Goal: Transaction & Acquisition: Purchase product/service

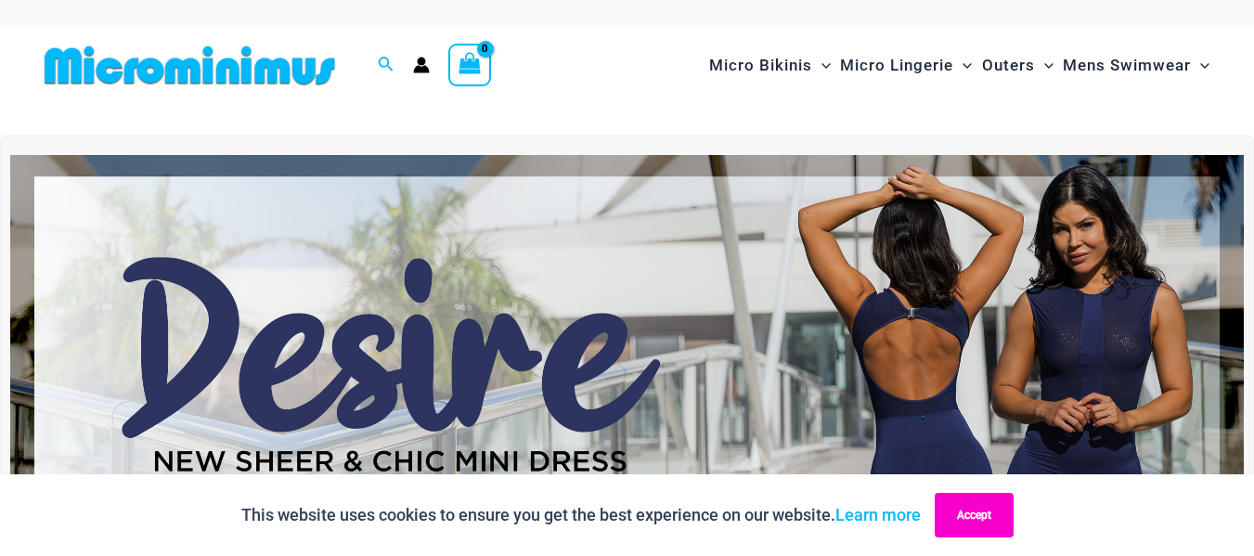
click at [1000, 507] on button "Accept" at bounding box center [974, 515] width 79 height 45
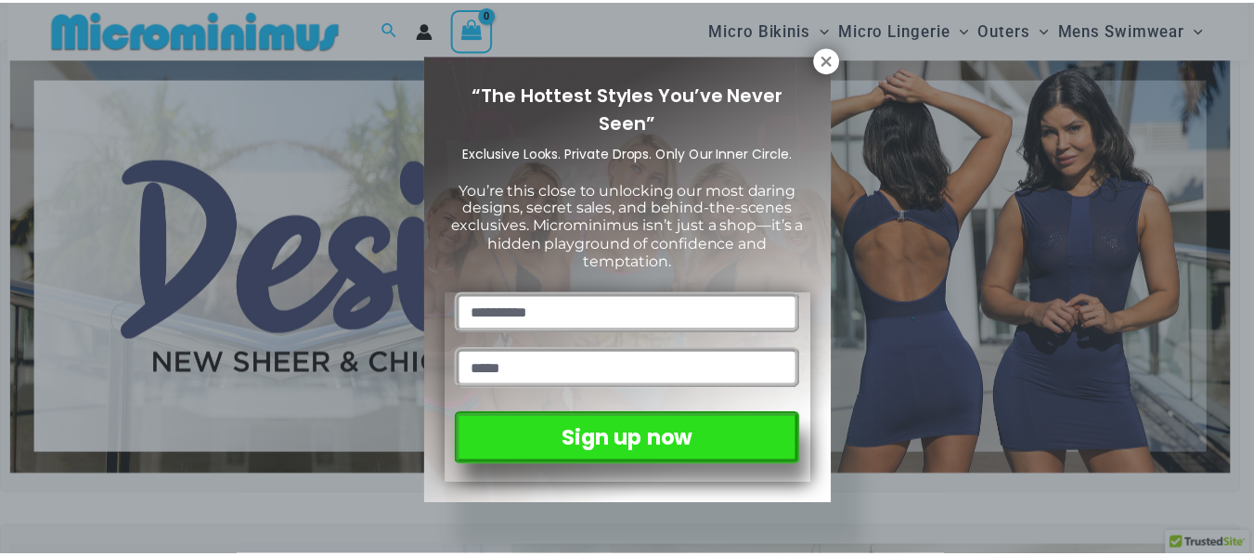
scroll to position [78, 0]
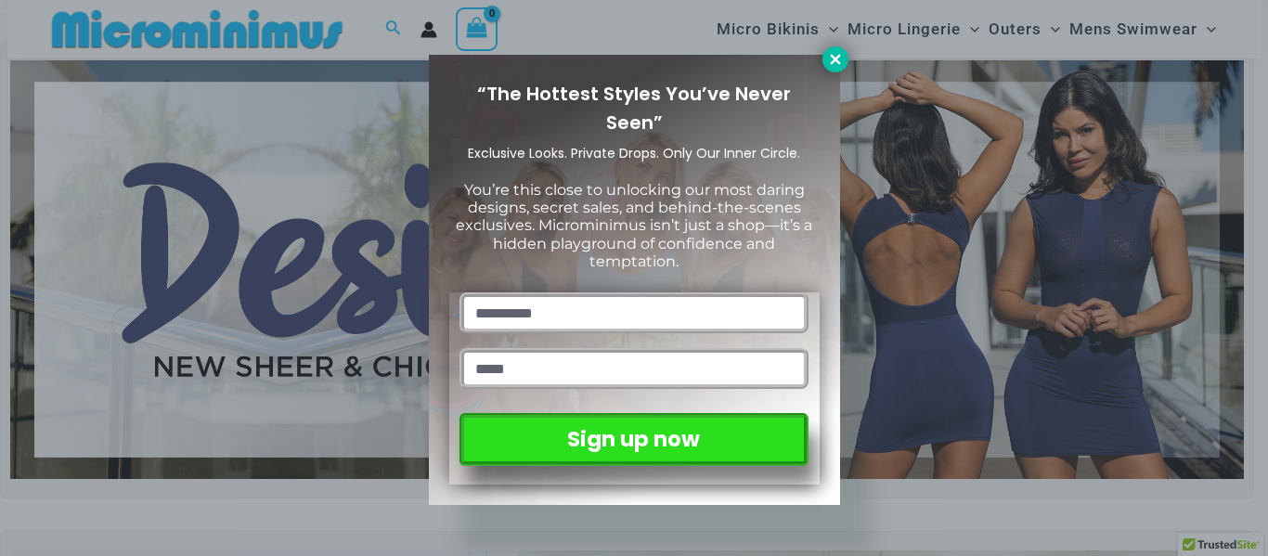
click at [839, 60] on icon at bounding box center [835, 59] width 17 height 17
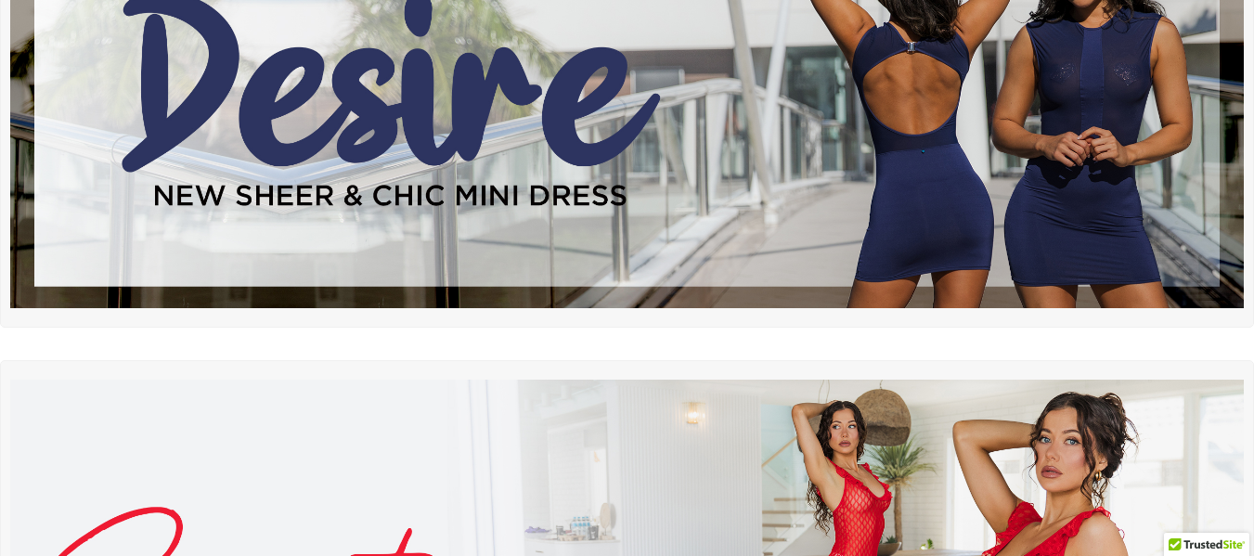
scroll to position [13, 0]
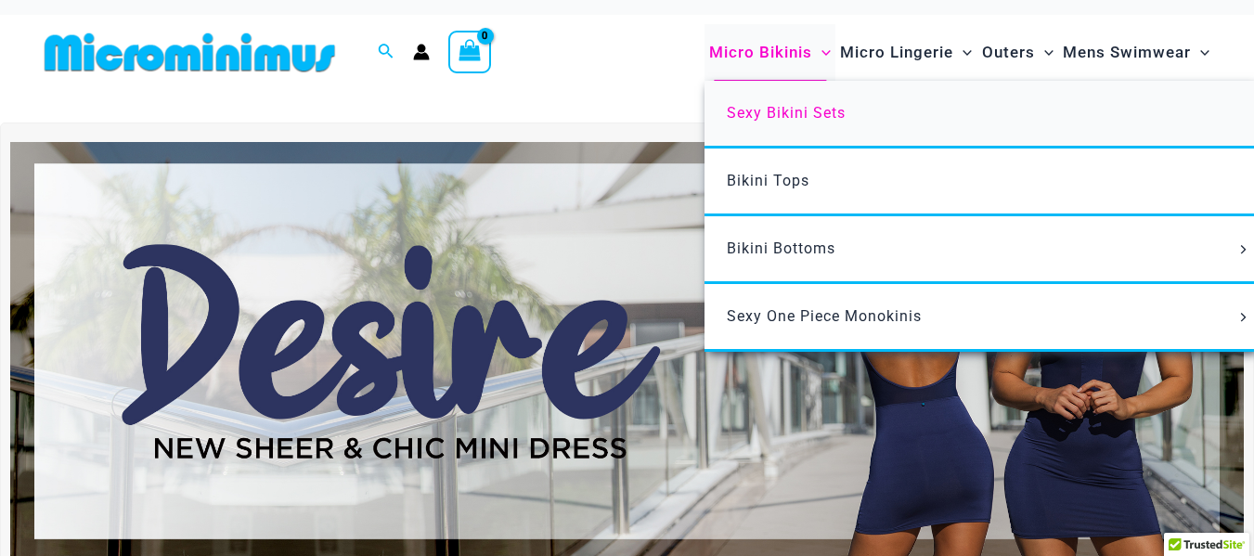
click at [792, 114] on span "Sexy Bikini Sets" at bounding box center [786, 113] width 119 height 18
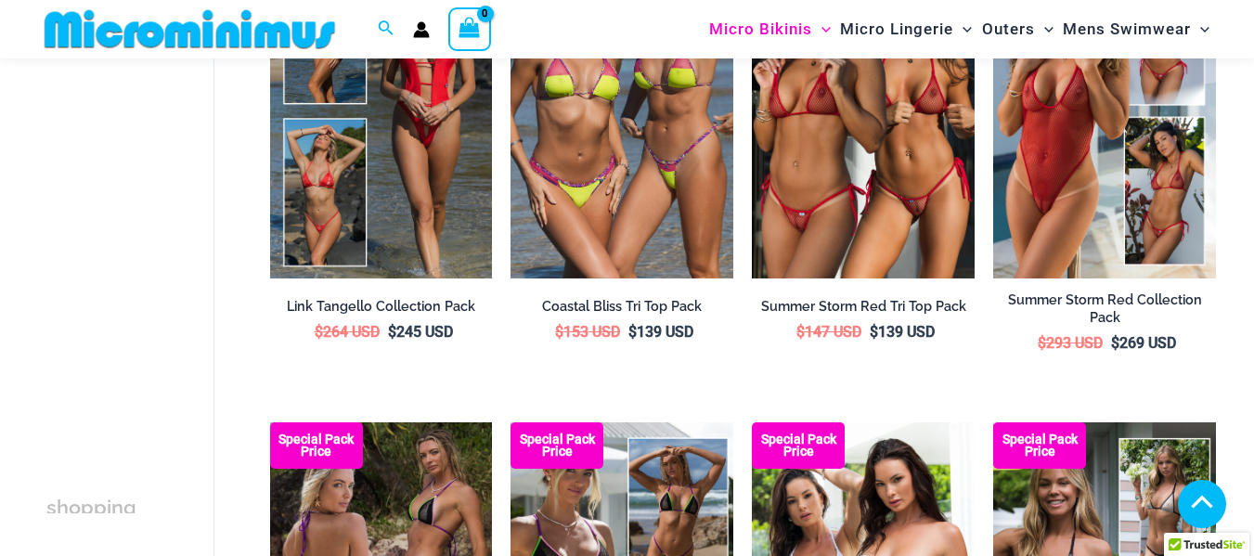
scroll to position [1192, 0]
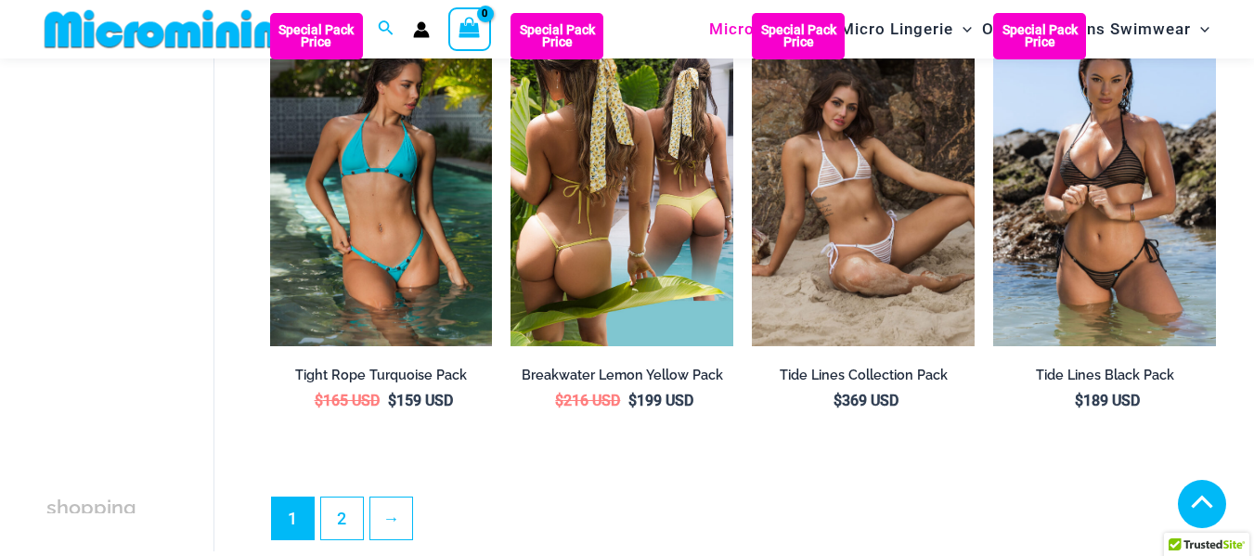
scroll to position [3885, 0]
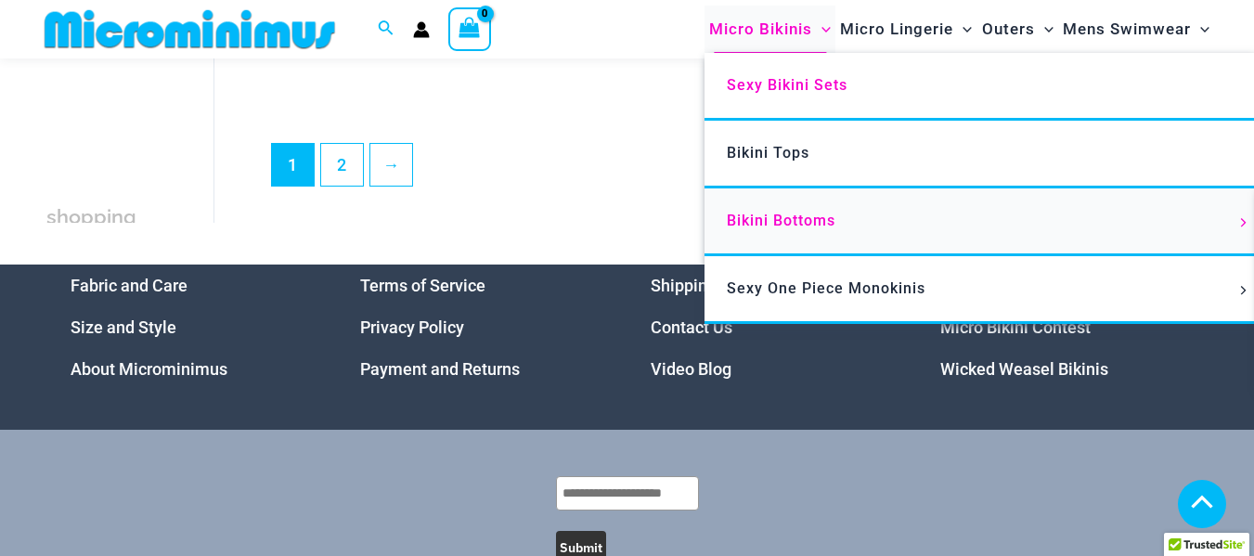
click at [768, 217] on span "Bikini Bottoms" at bounding box center [781, 221] width 109 height 18
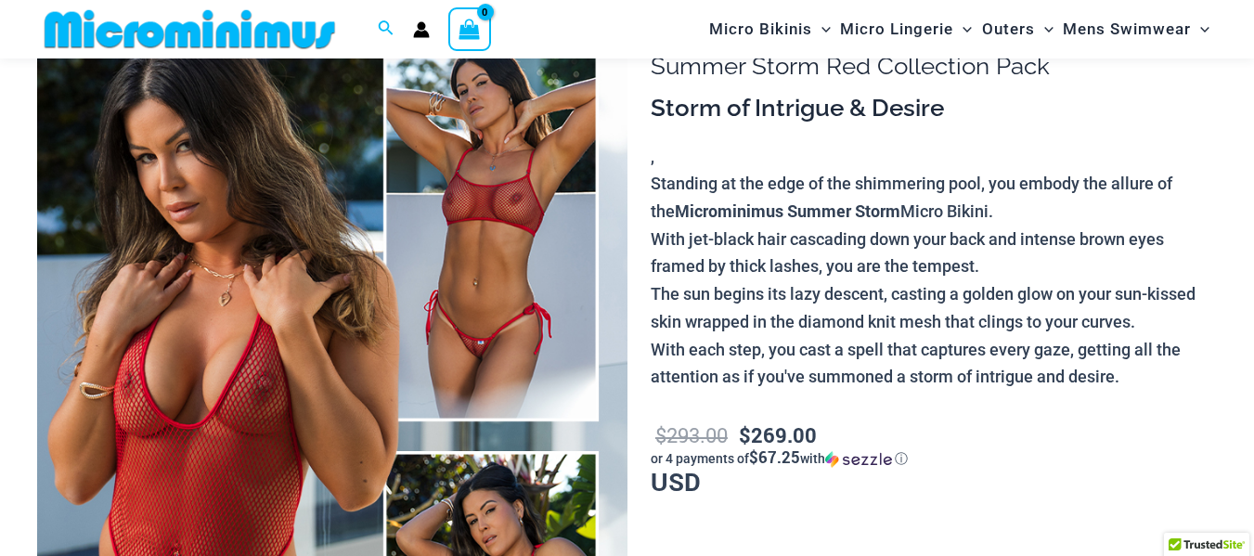
scroll to position [169, 0]
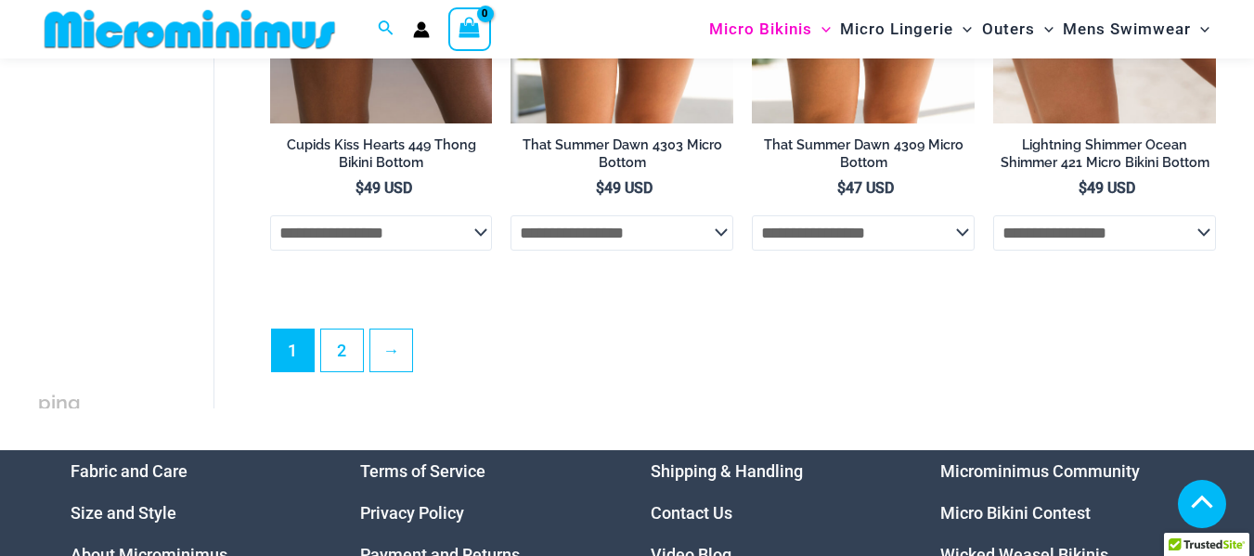
scroll to position [4919, 0]
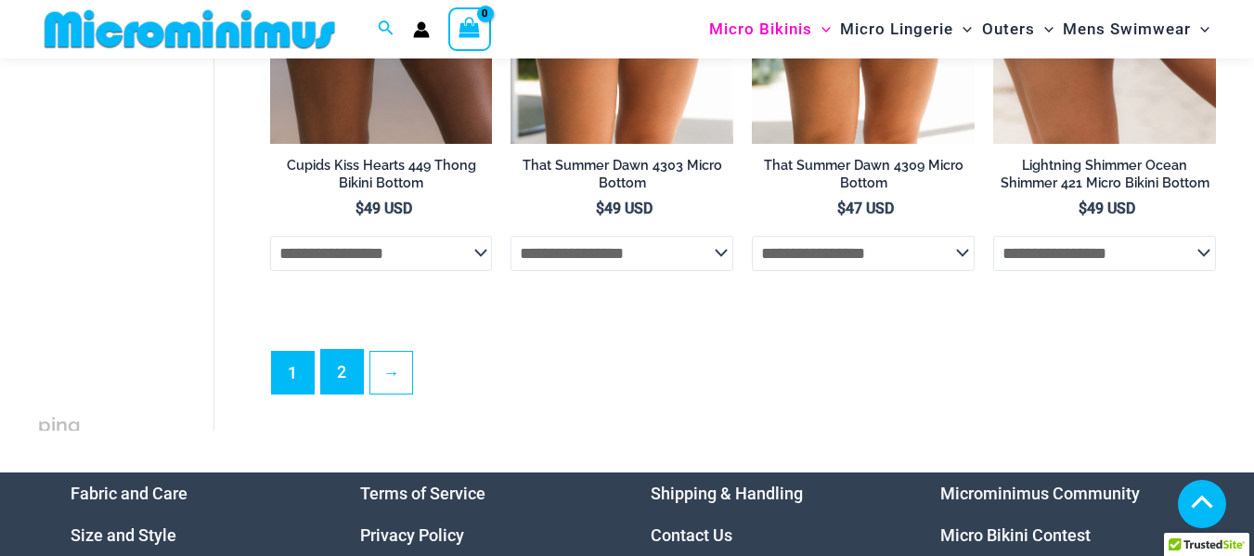
click at [344, 394] on link "2" at bounding box center [342, 372] width 42 height 44
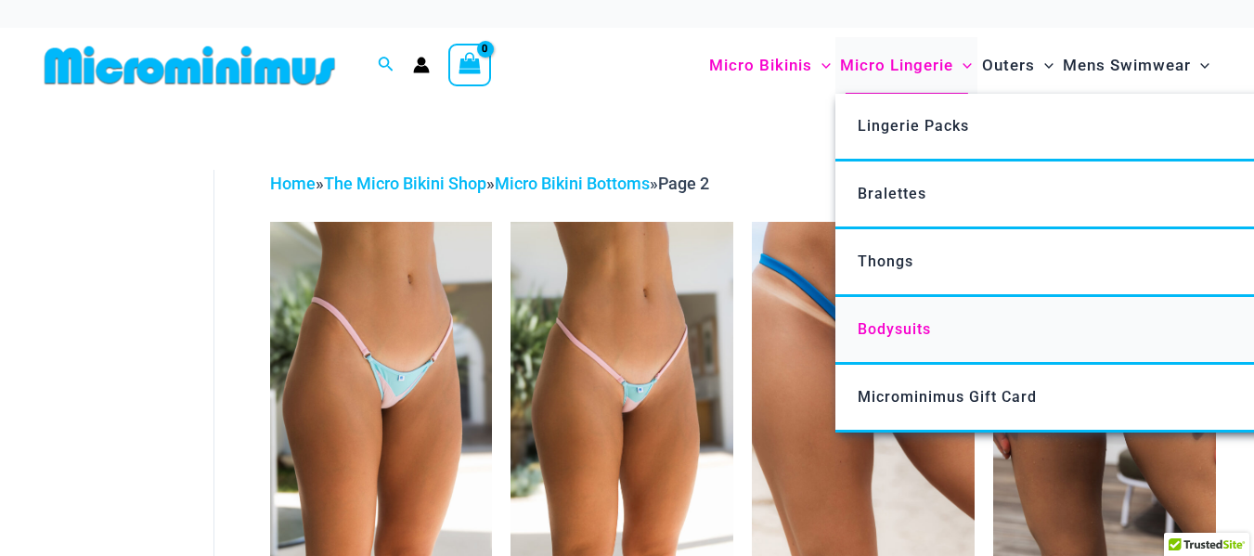
click at [885, 332] on span "Bodysuits" at bounding box center [894, 329] width 73 height 18
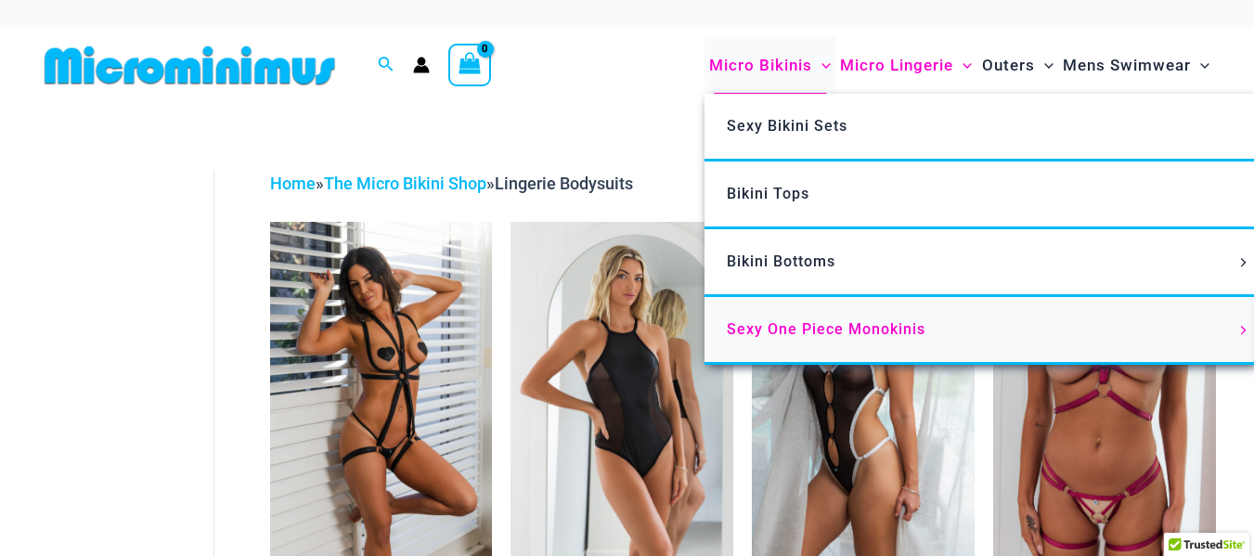
click at [786, 335] on span "Sexy One Piece Monokinis" at bounding box center [826, 329] width 199 height 18
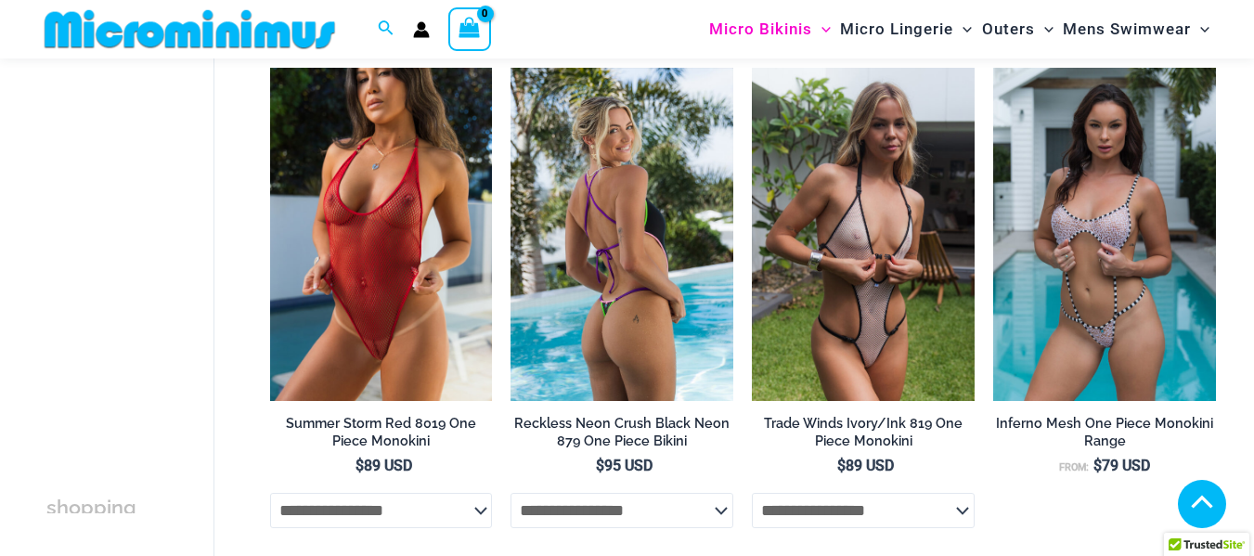
scroll to position [635, 0]
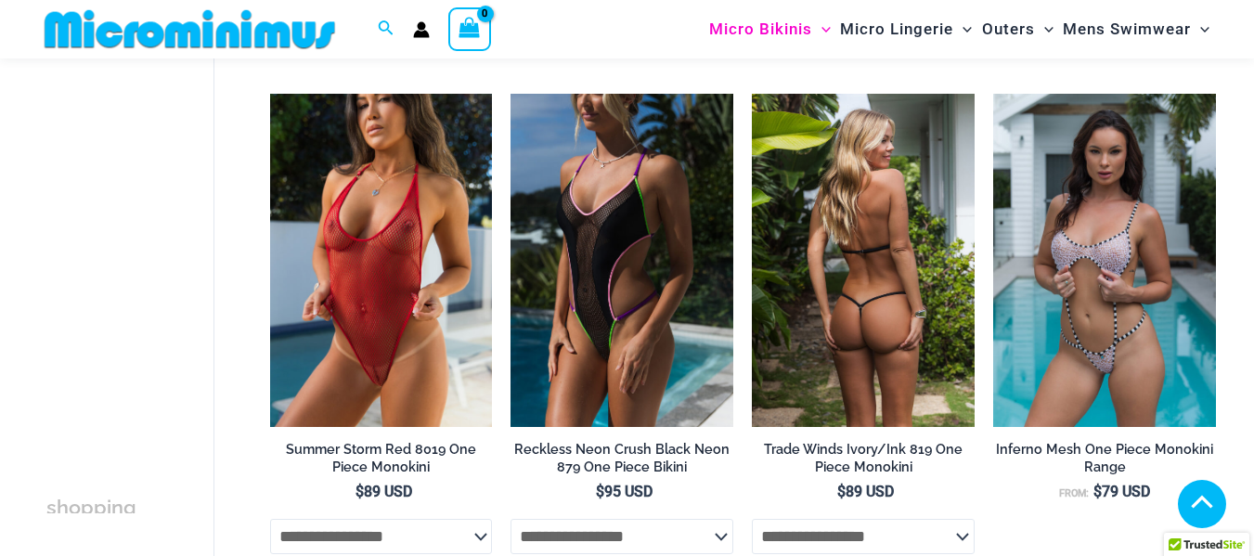
click at [842, 318] on img at bounding box center [863, 261] width 223 height 334
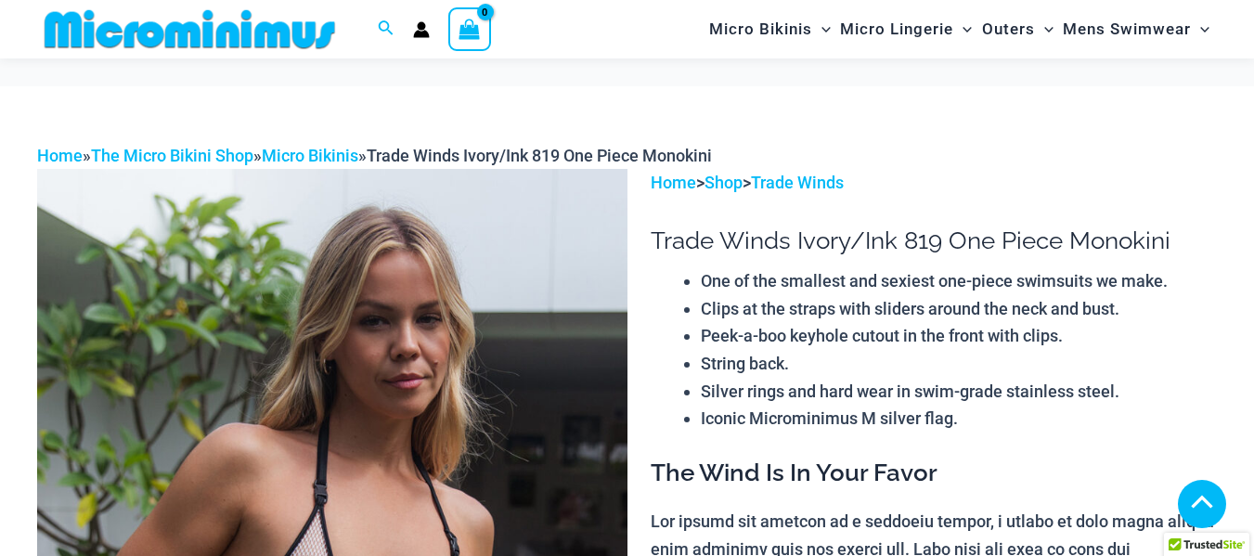
scroll to position [821, 0]
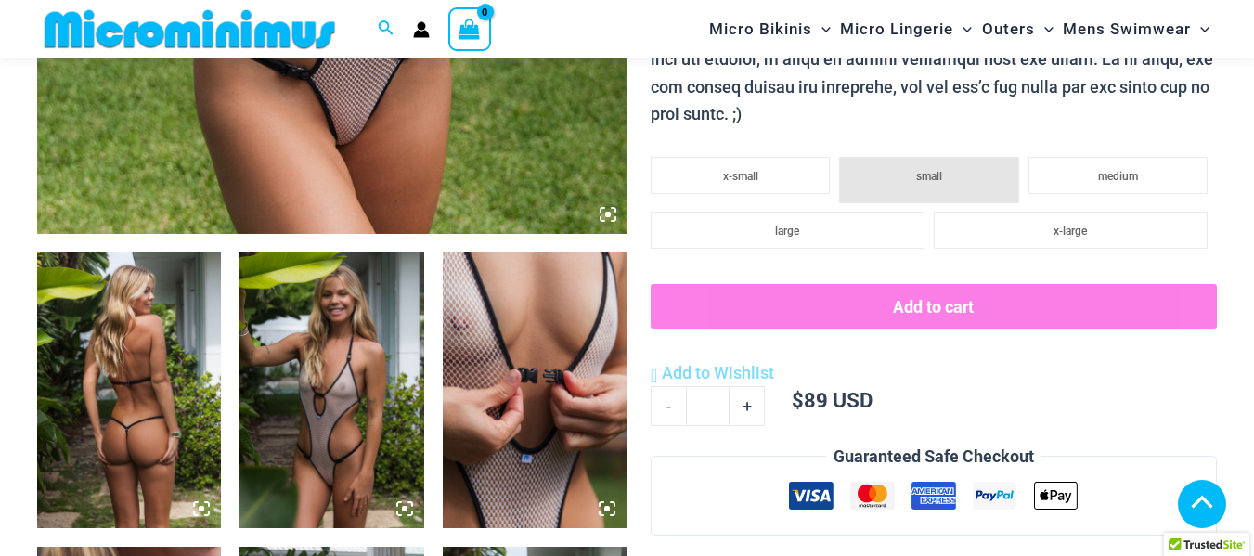
click at [602, 212] on icon at bounding box center [608, 214] width 17 height 17
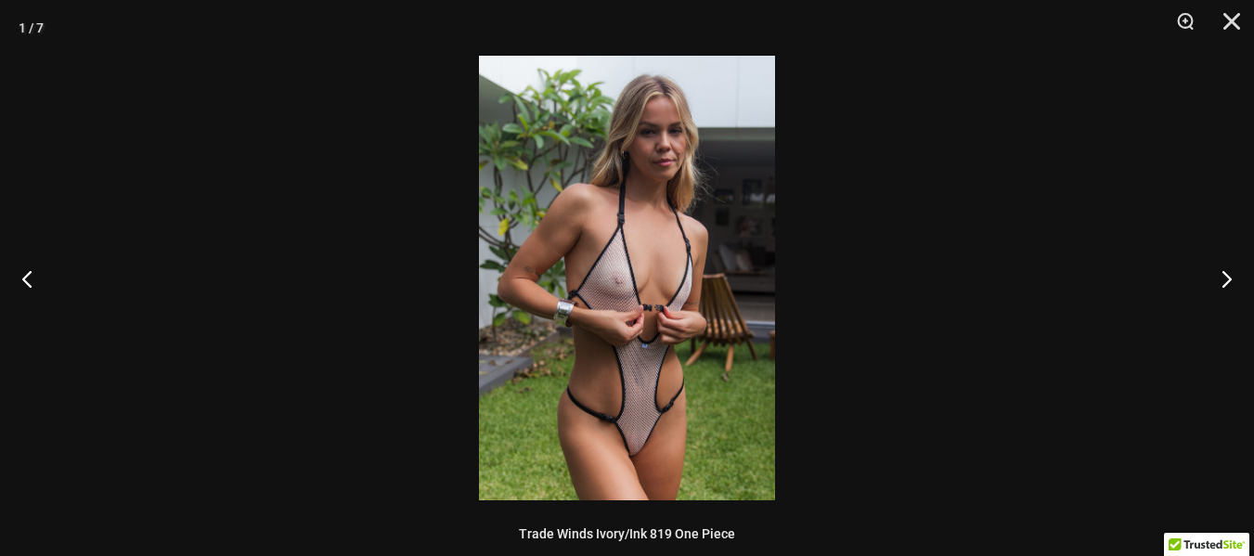
click at [697, 230] on img at bounding box center [627, 278] width 296 height 445
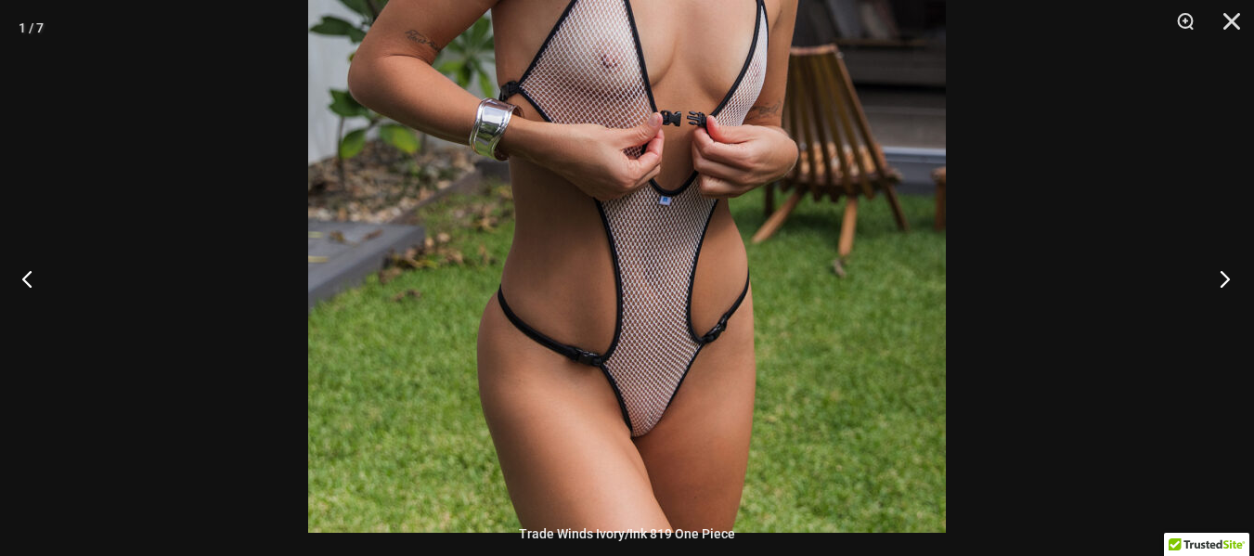
click at [1220, 279] on button "Next" at bounding box center [1220, 278] width 70 height 93
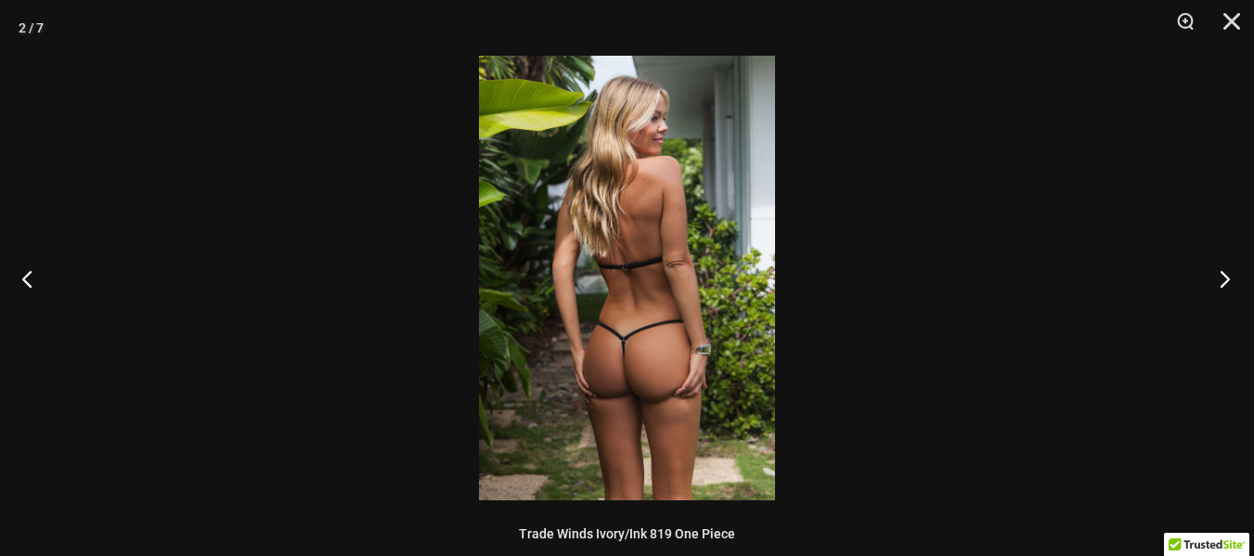
click at [1220, 279] on button "Next" at bounding box center [1220, 278] width 70 height 93
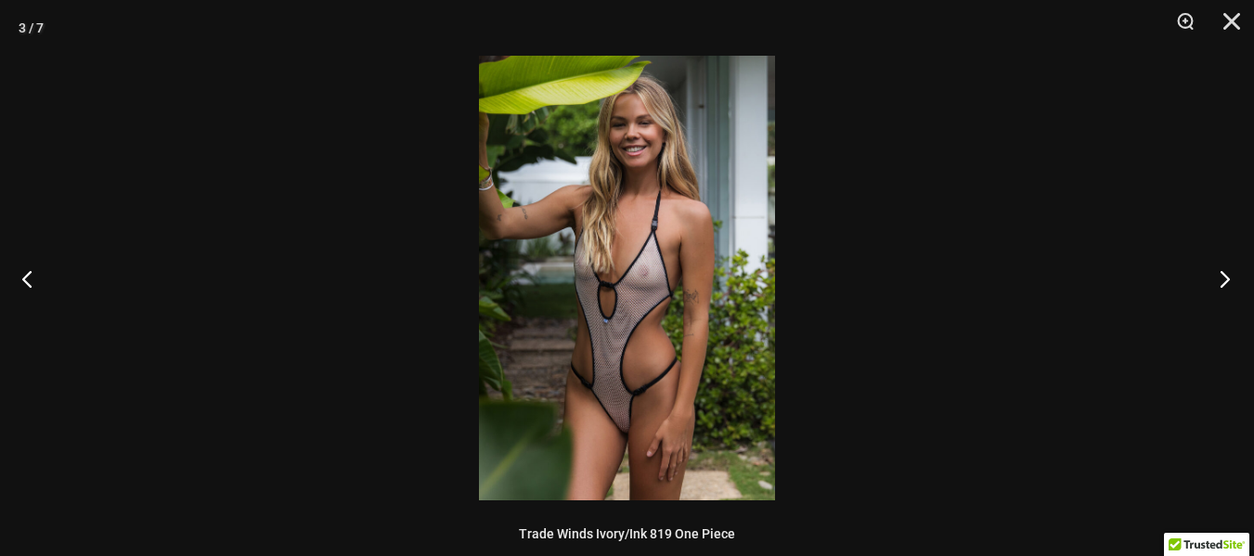
click at [1220, 279] on button "Next" at bounding box center [1220, 278] width 70 height 93
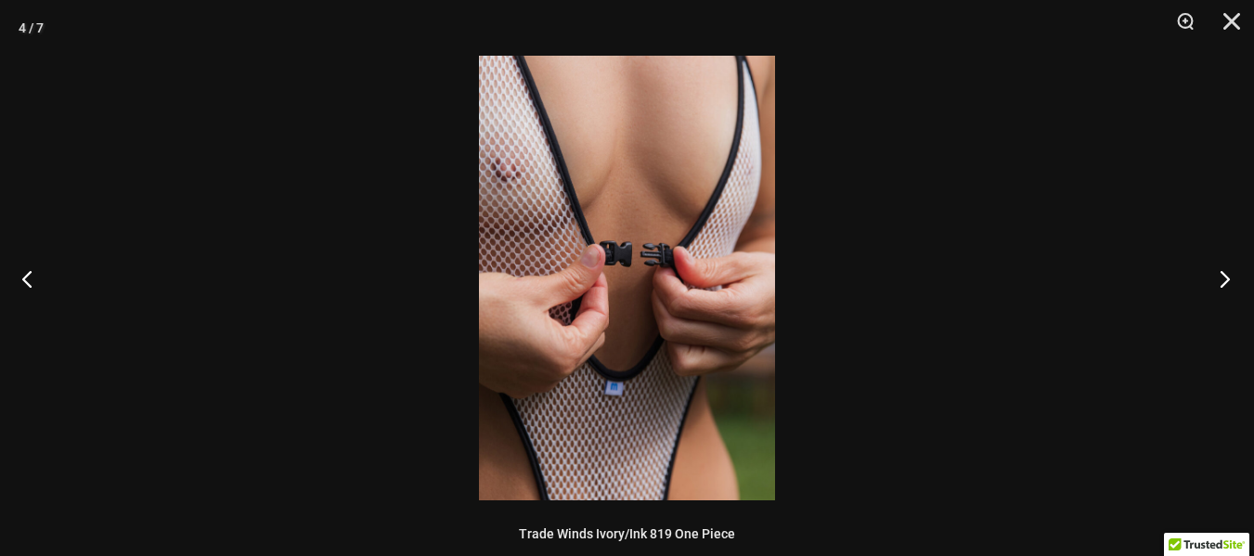
click at [1220, 279] on button "Next" at bounding box center [1220, 278] width 70 height 93
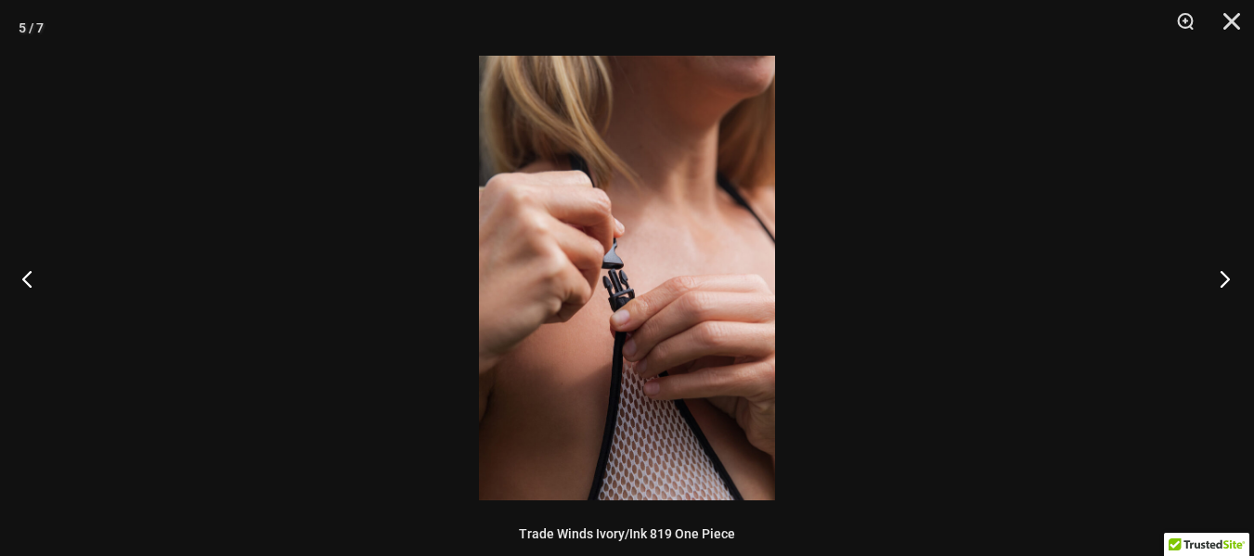
click at [1220, 279] on button "Next" at bounding box center [1220, 278] width 70 height 93
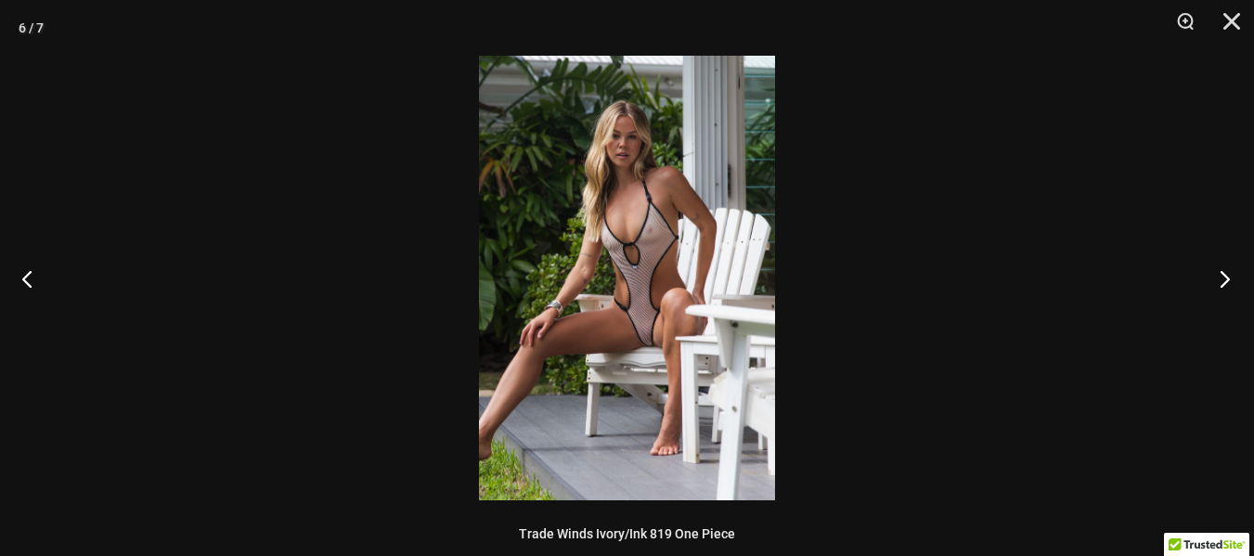
click at [1220, 279] on button "Next" at bounding box center [1220, 278] width 70 height 93
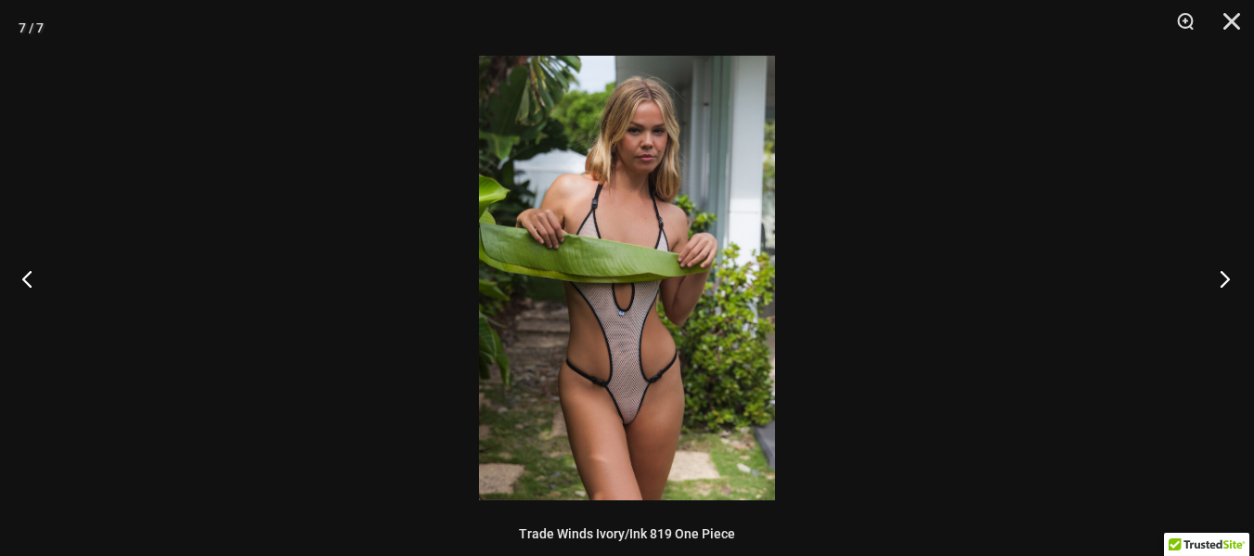
click at [1220, 279] on button "Next" at bounding box center [1220, 278] width 70 height 93
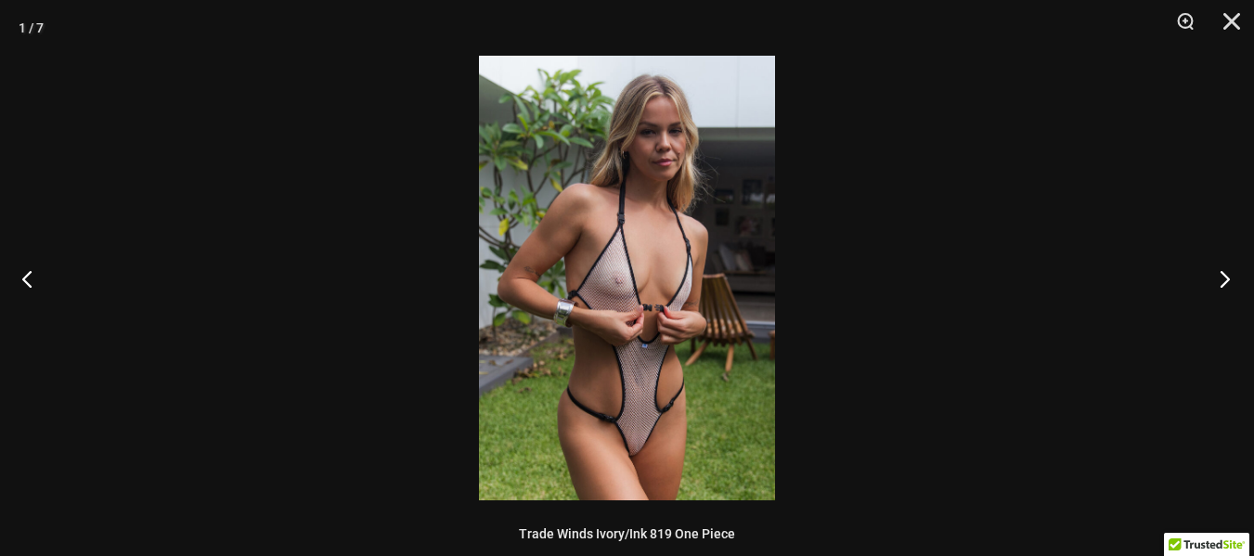
click at [1204, 274] on button "Next" at bounding box center [1220, 278] width 70 height 93
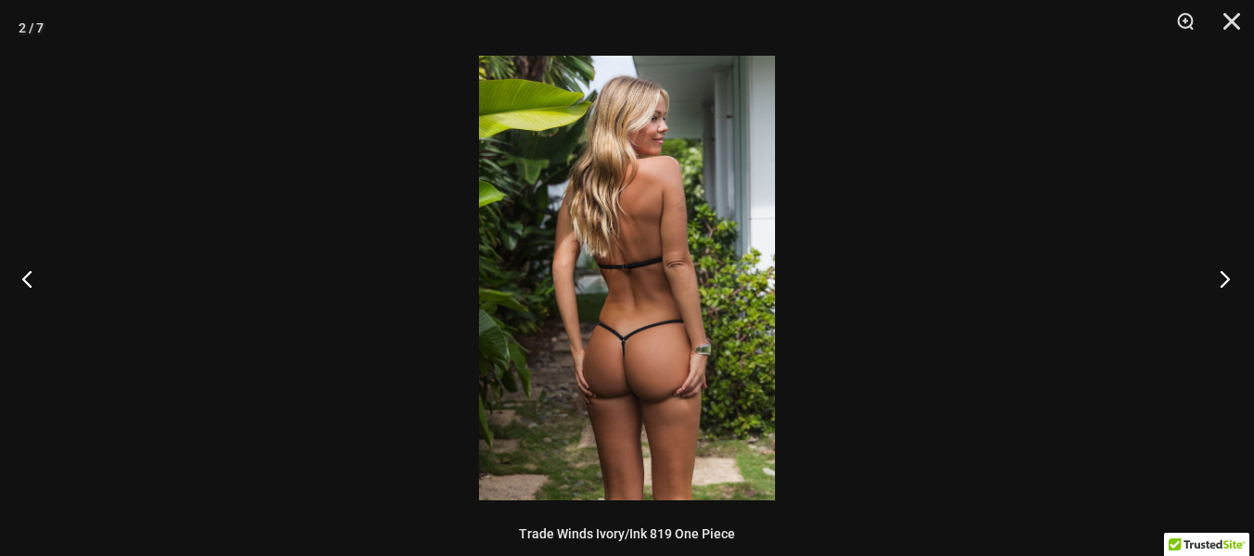
click at [1204, 274] on button "Next" at bounding box center [1220, 278] width 70 height 93
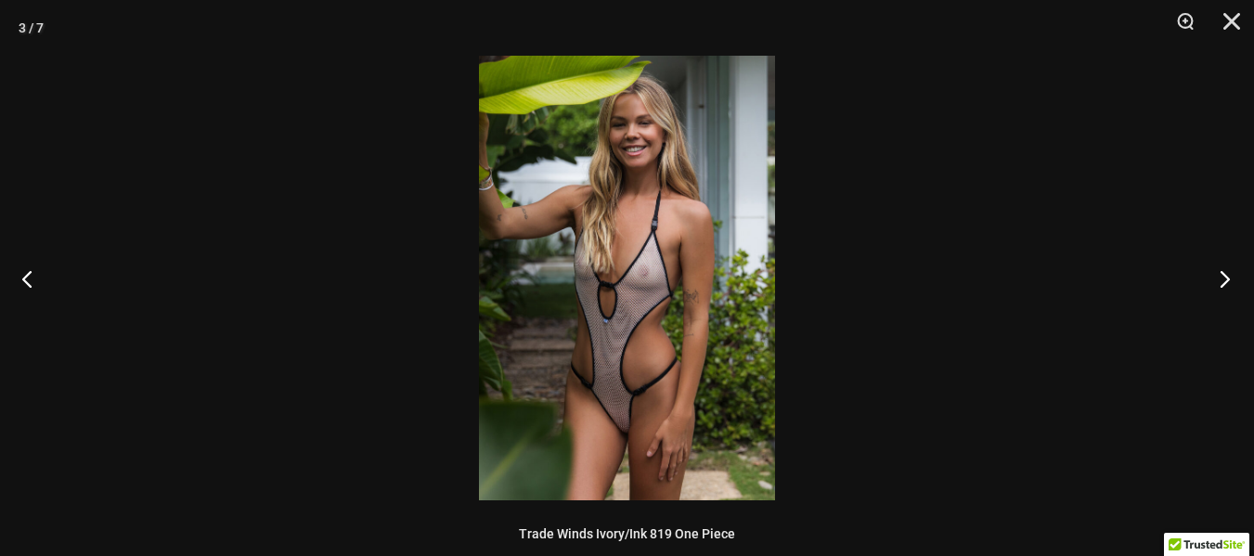
click at [1204, 274] on button "Next" at bounding box center [1220, 278] width 70 height 93
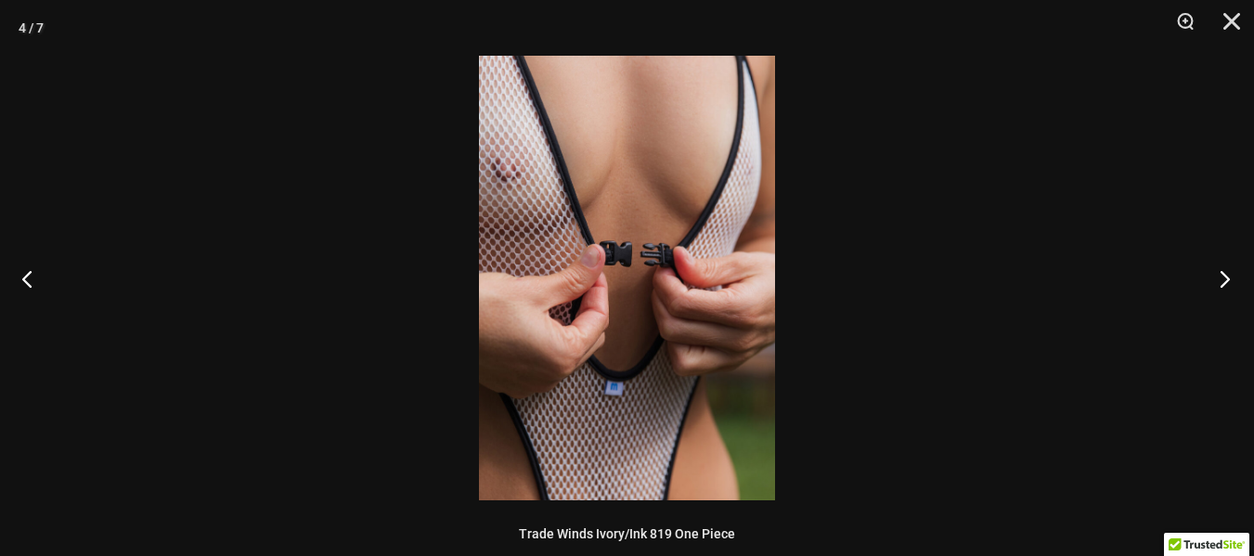
click at [1204, 274] on button "Next" at bounding box center [1220, 278] width 70 height 93
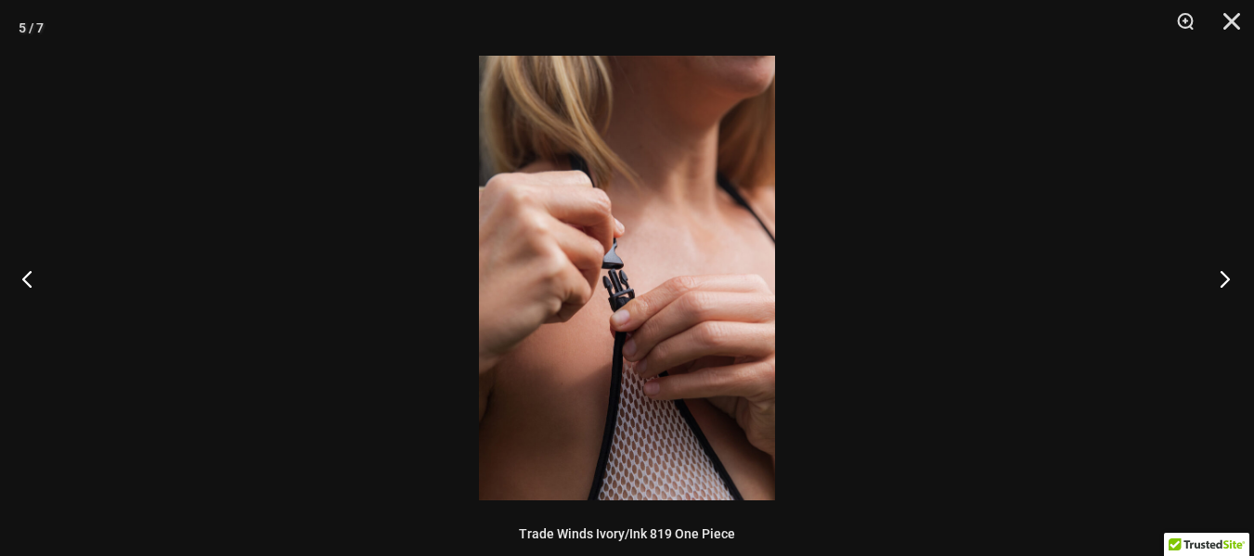
click at [1204, 274] on button "Next" at bounding box center [1220, 278] width 70 height 93
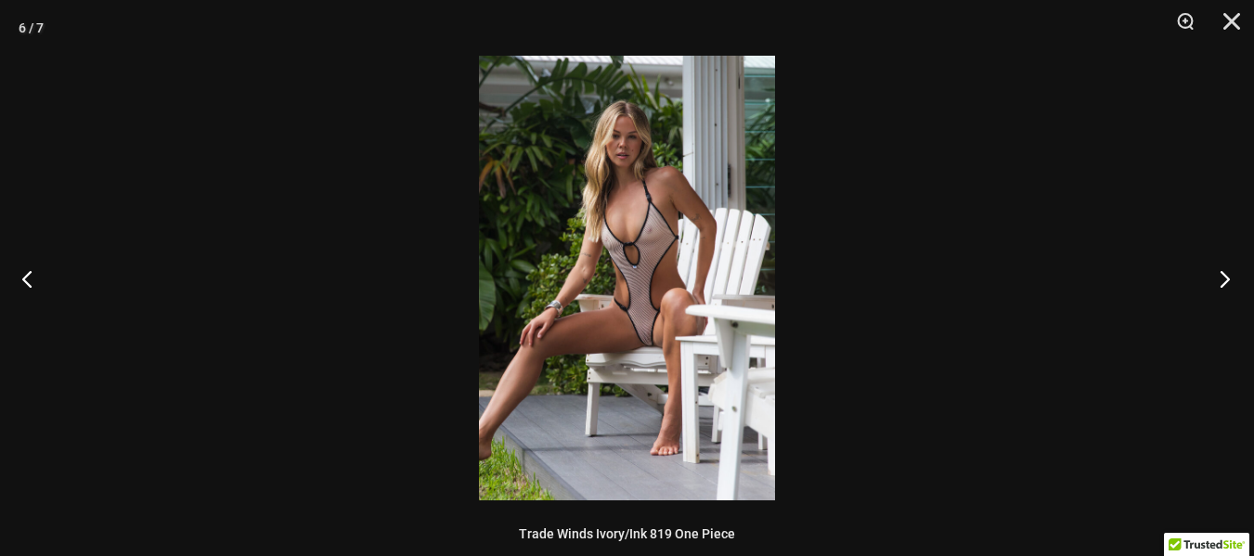
click at [1204, 274] on button "Next" at bounding box center [1220, 278] width 70 height 93
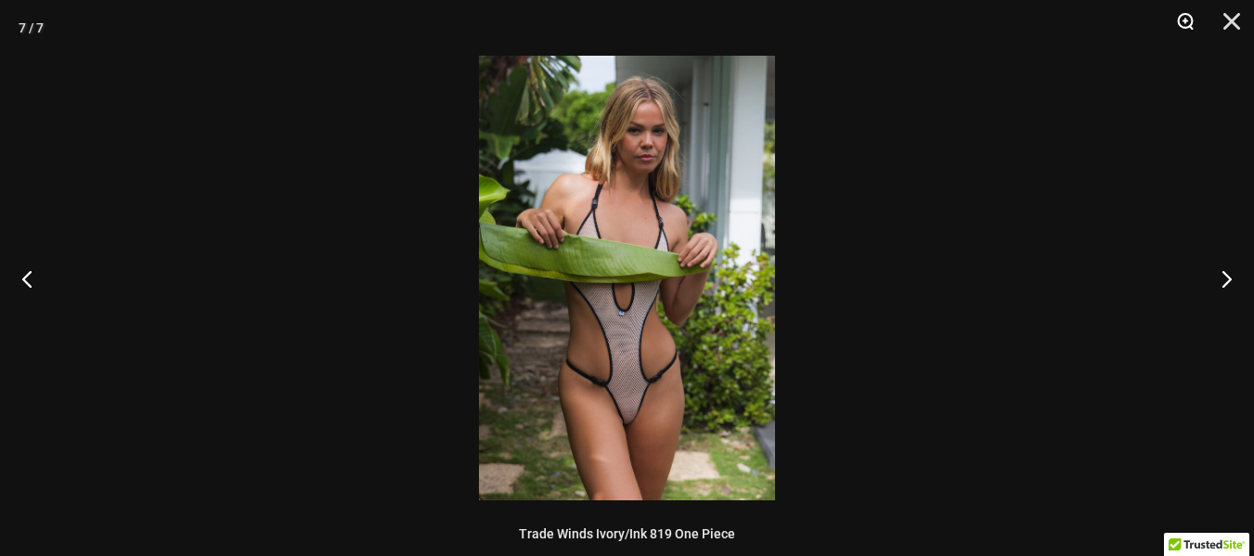
click at [1177, 12] on button "Zoom" at bounding box center [1179, 28] width 46 height 56
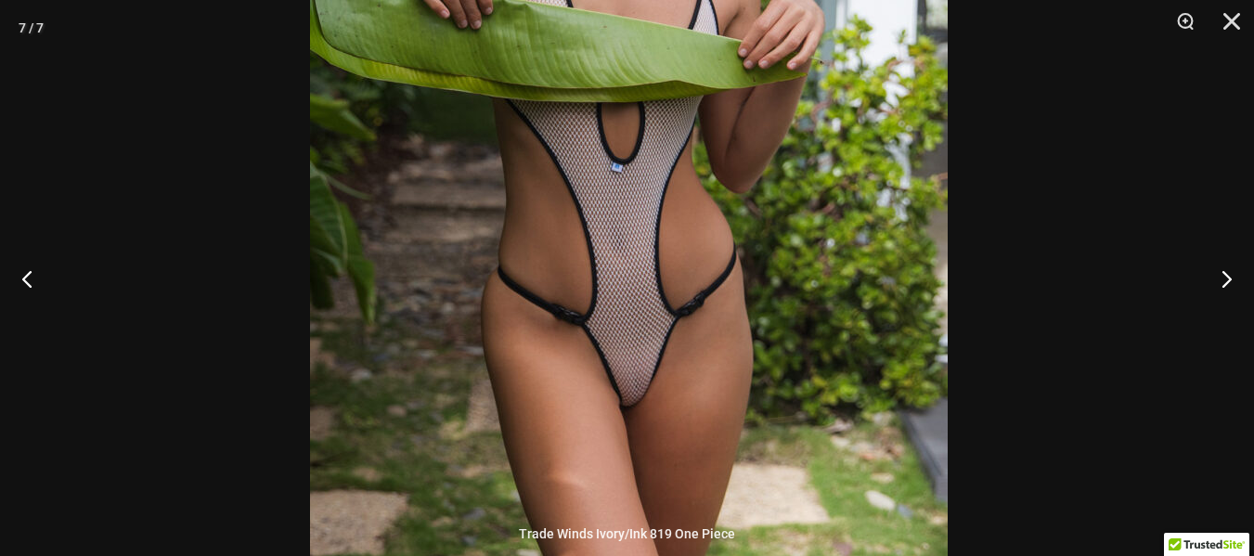
click at [803, 188] on img at bounding box center [629, 92] width 638 height 956
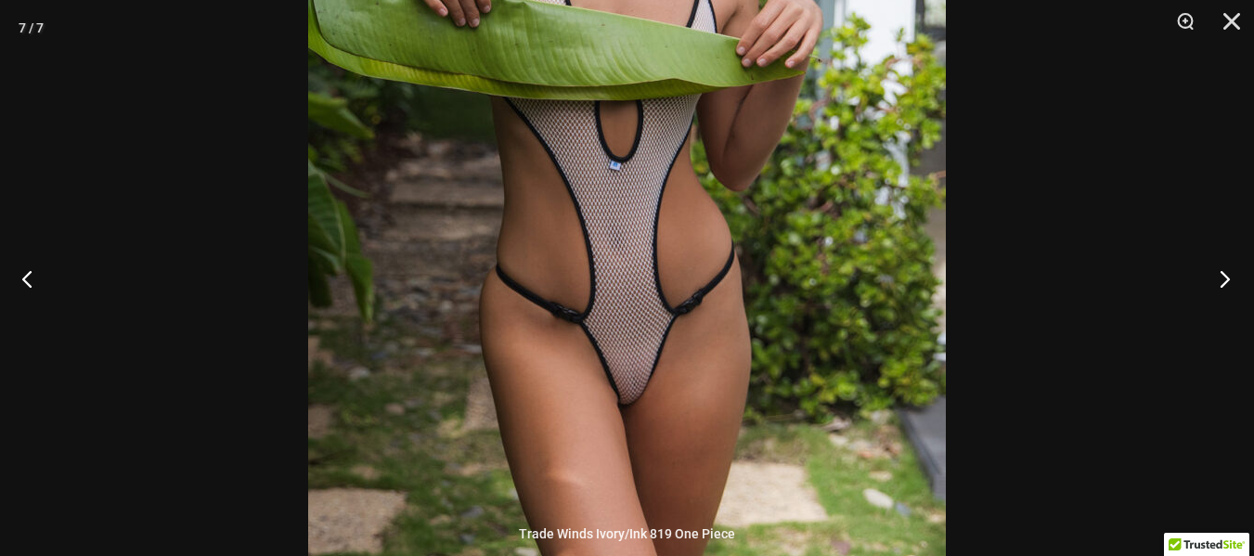
click at [1216, 267] on button "Next" at bounding box center [1220, 278] width 70 height 93
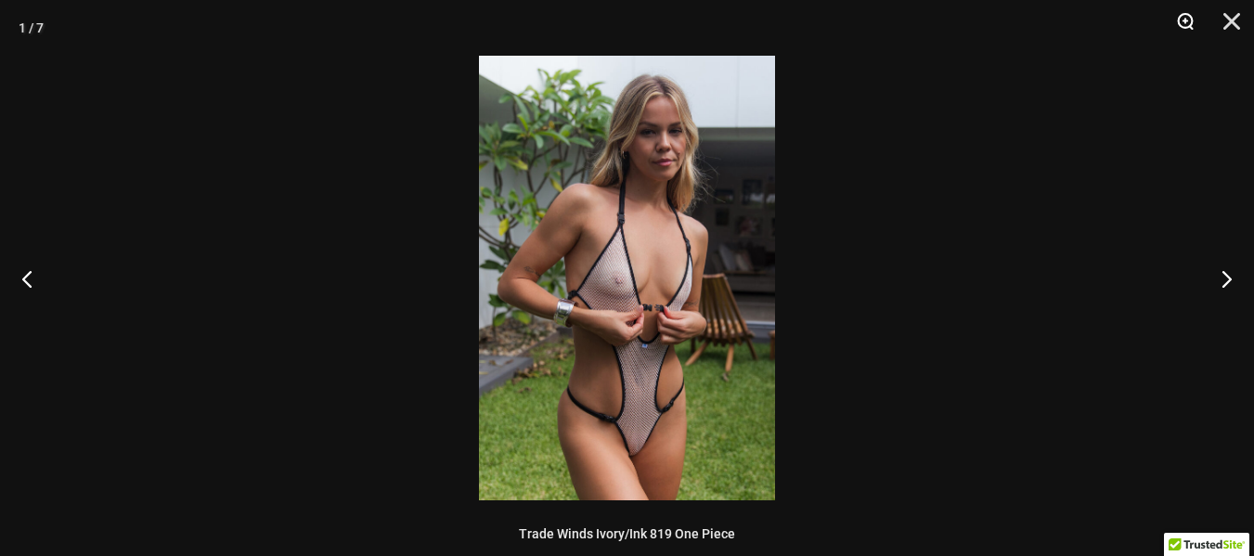
click at [1178, 15] on button "Zoom" at bounding box center [1179, 28] width 46 height 56
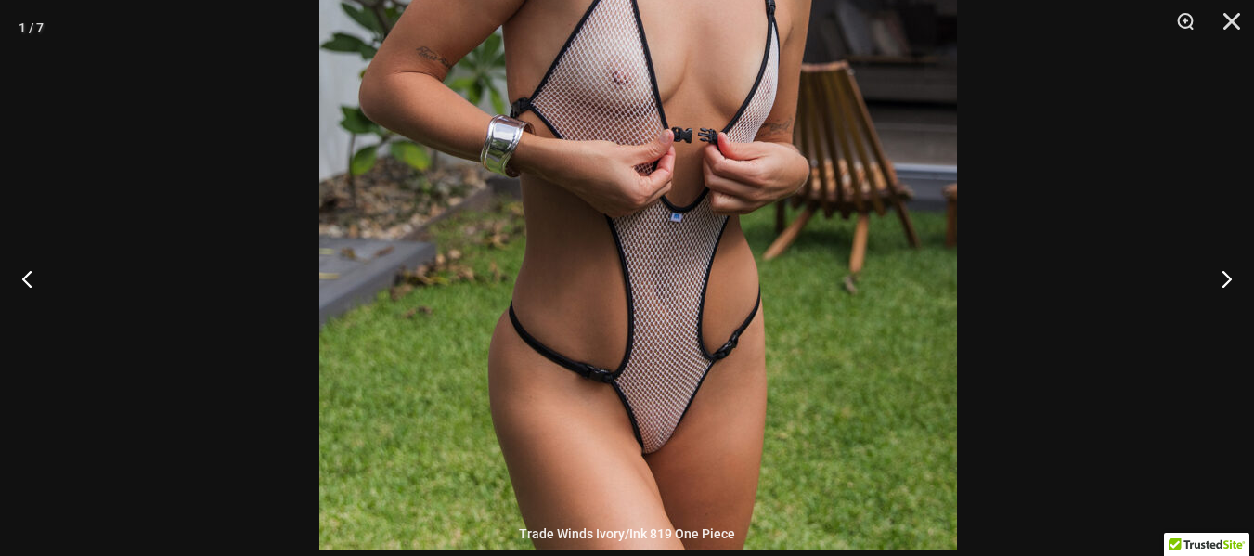
click at [924, 94] on img at bounding box center [638, 71] width 638 height 956
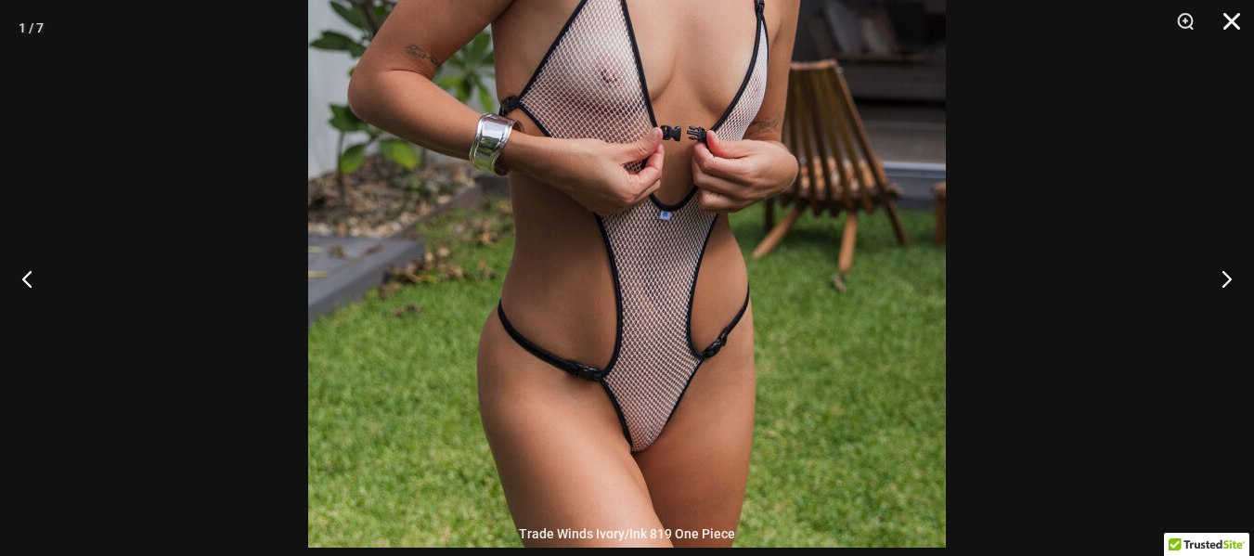
click at [1232, 19] on button "Close" at bounding box center [1225, 28] width 46 height 56
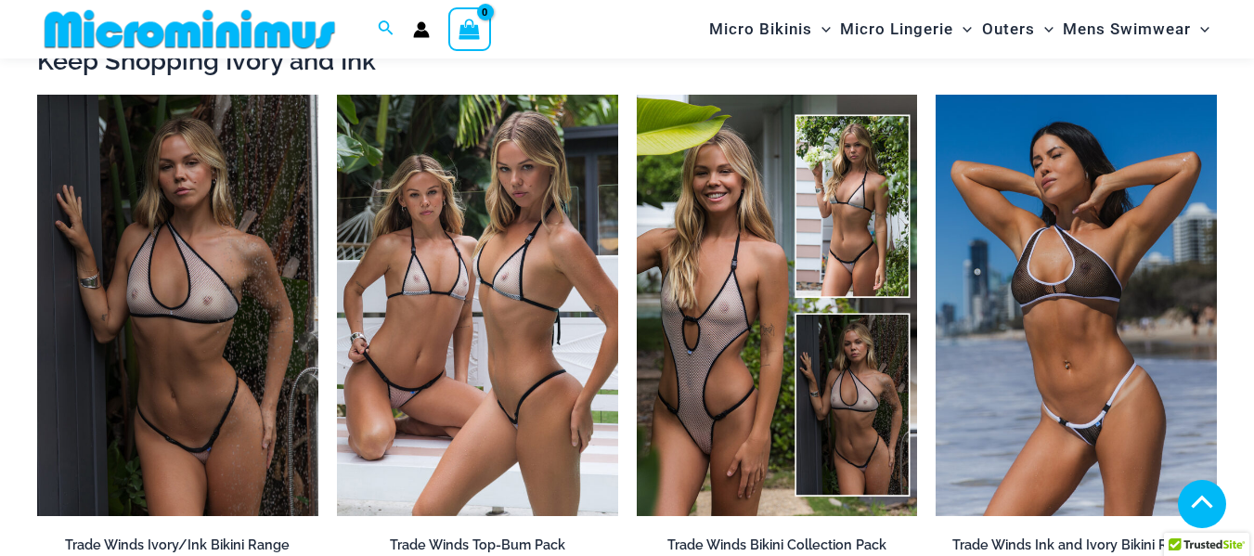
scroll to position [1935, 0]
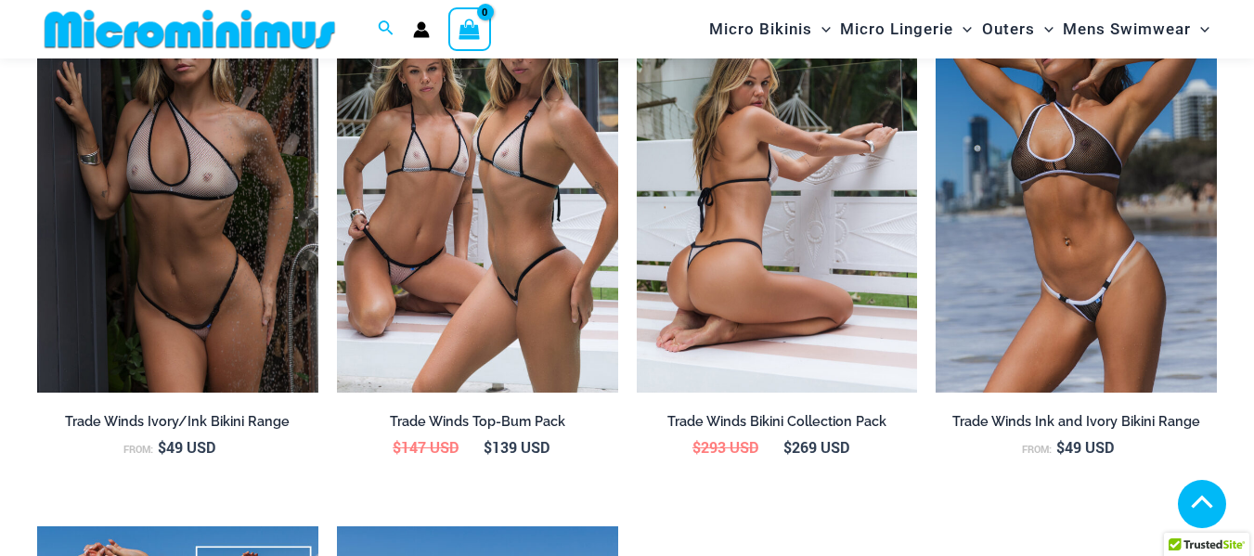
click at [727, 274] on img at bounding box center [777, 182] width 281 height 422
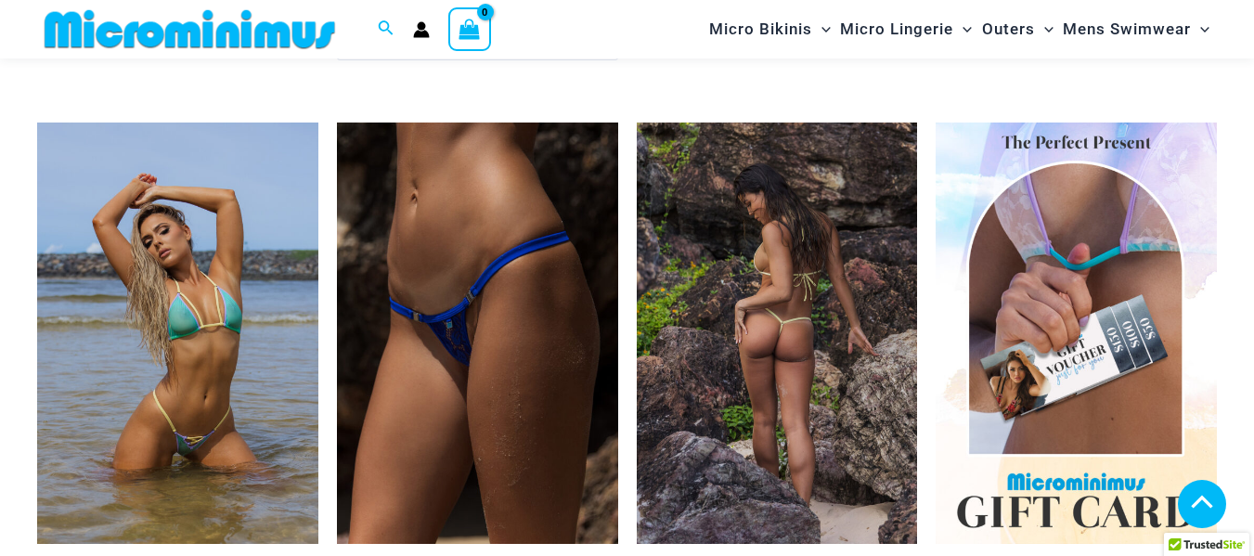
scroll to position [6778, 0]
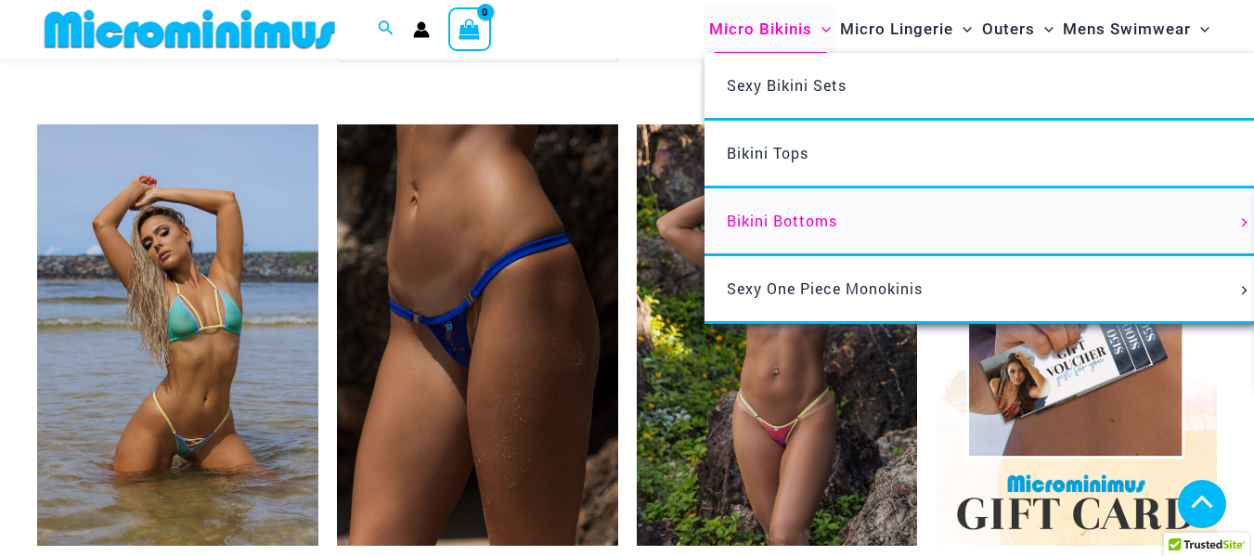
click at [769, 223] on span "Bikini Bottoms" at bounding box center [782, 220] width 110 height 19
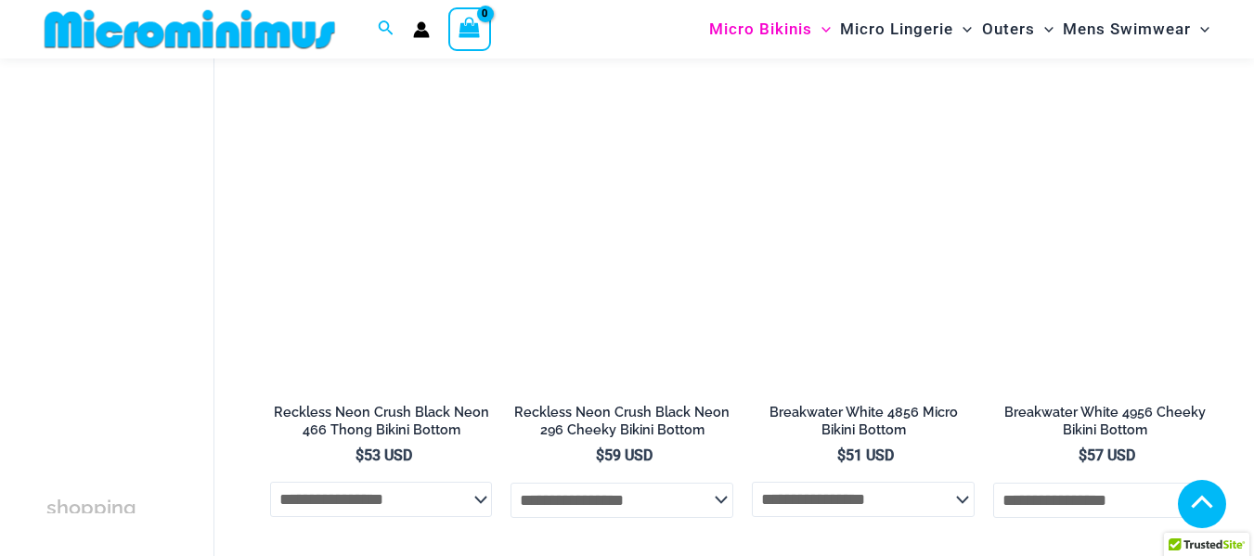
scroll to position [2770, 0]
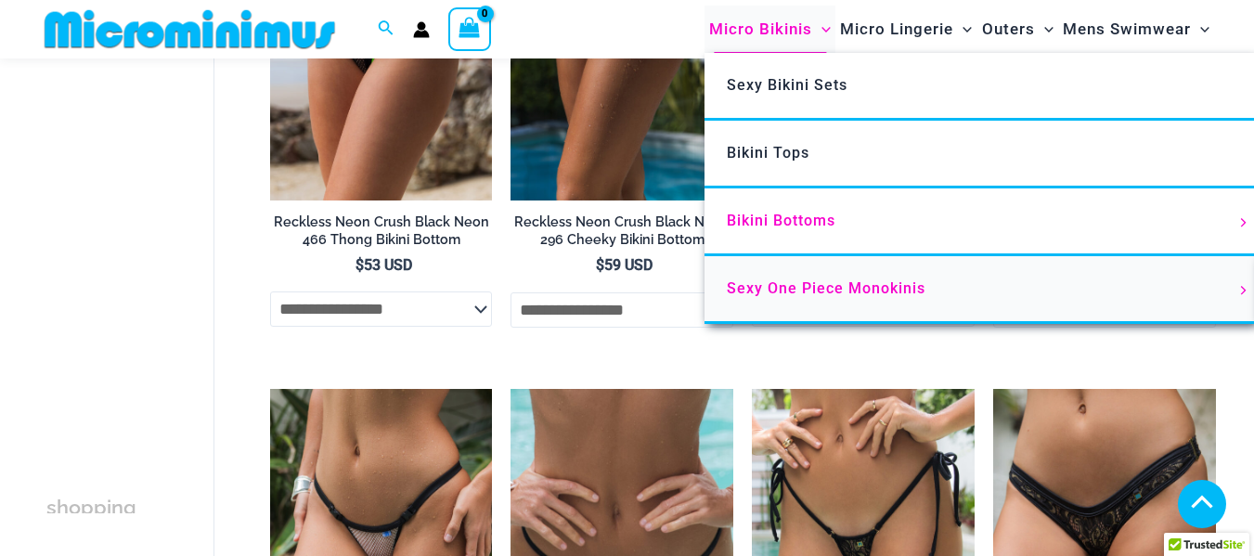
click at [749, 290] on span "Sexy One Piece Monokinis" at bounding box center [826, 288] width 199 height 18
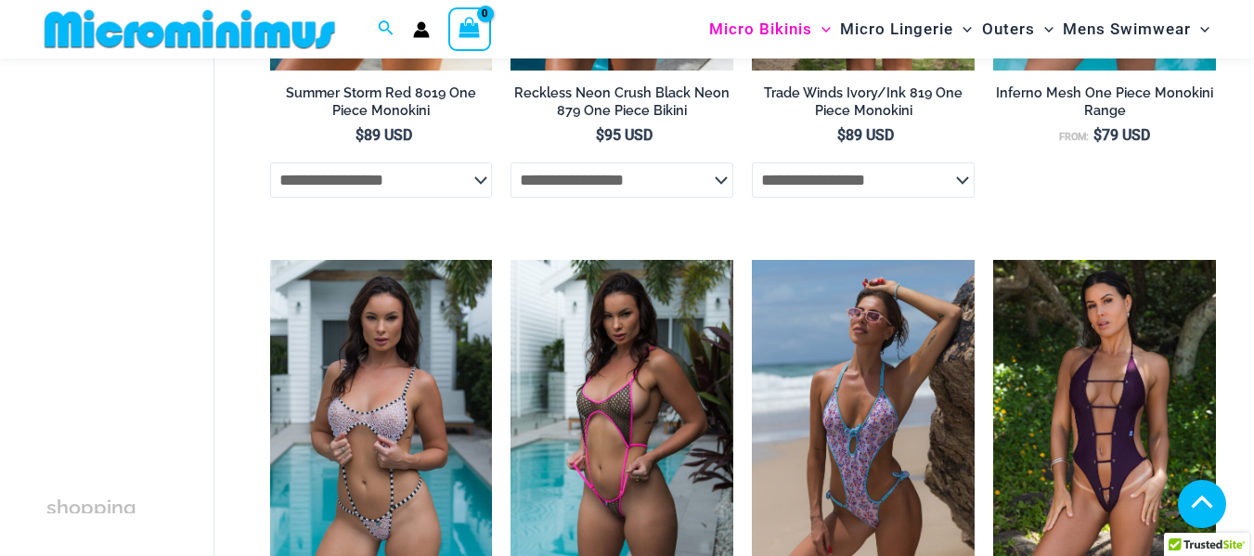
scroll to position [1007, 0]
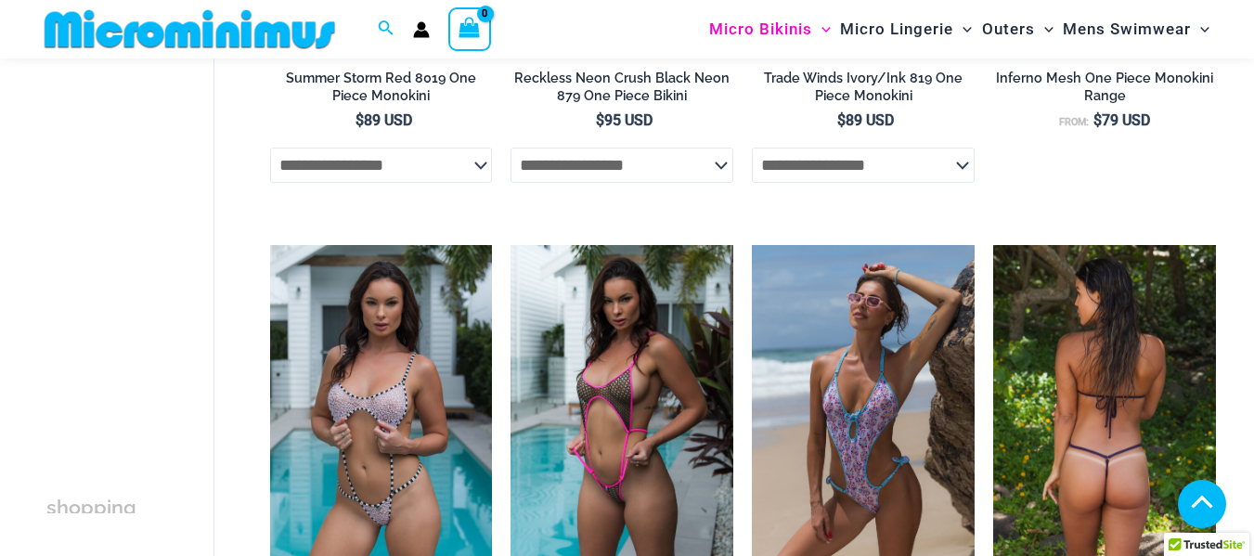
click at [1111, 359] on img at bounding box center [1105, 412] width 223 height 334
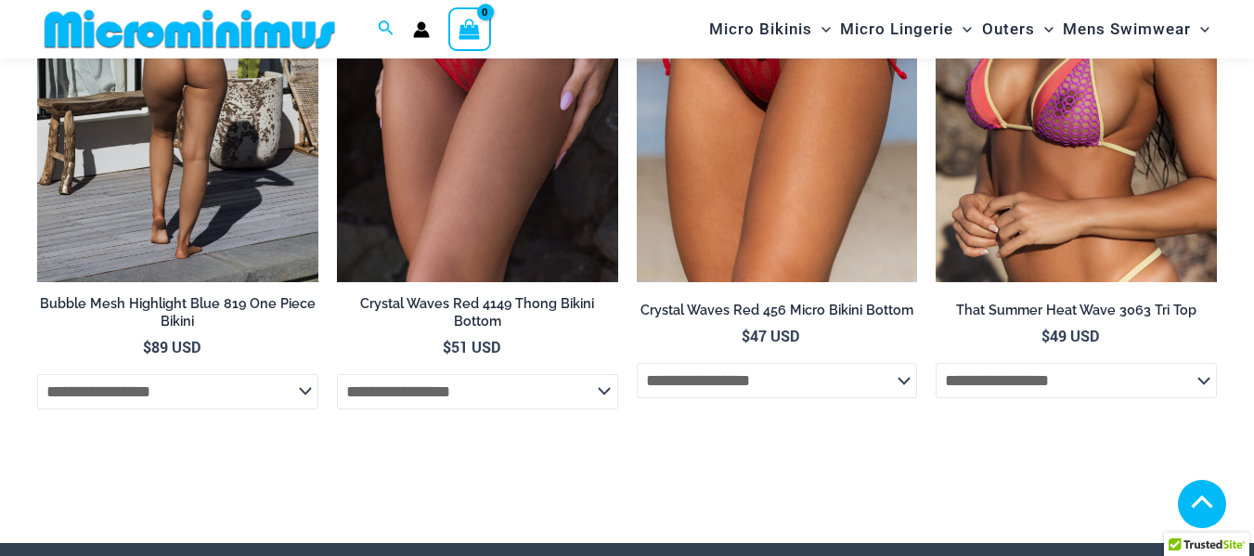
scroll to position [6127, 0]
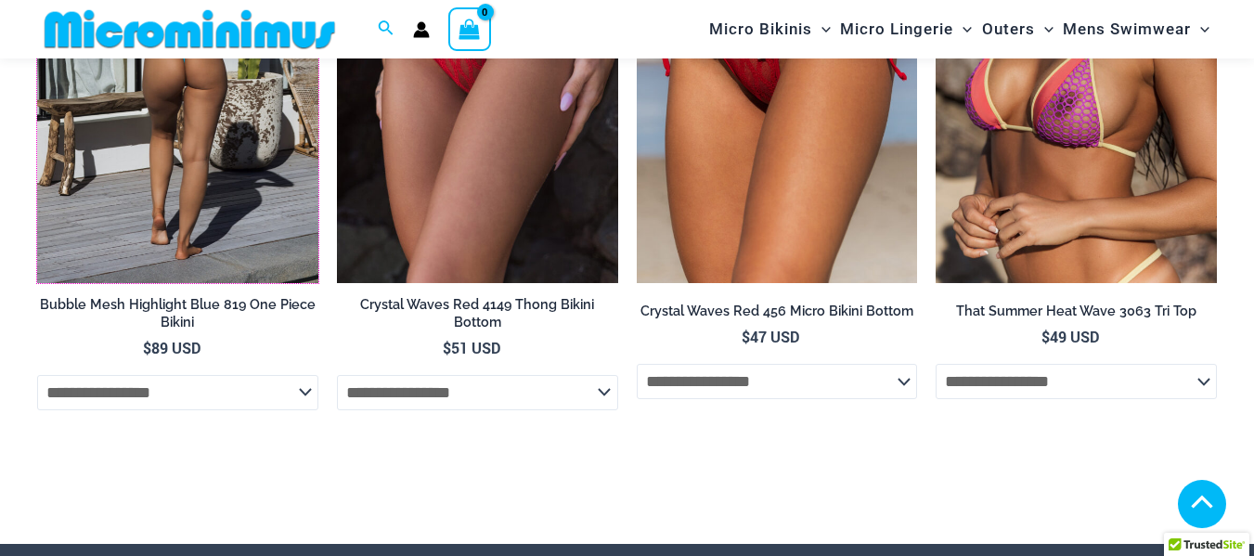
click at [235, 156] on img at bounding box center [177, 73] width 281 height 422
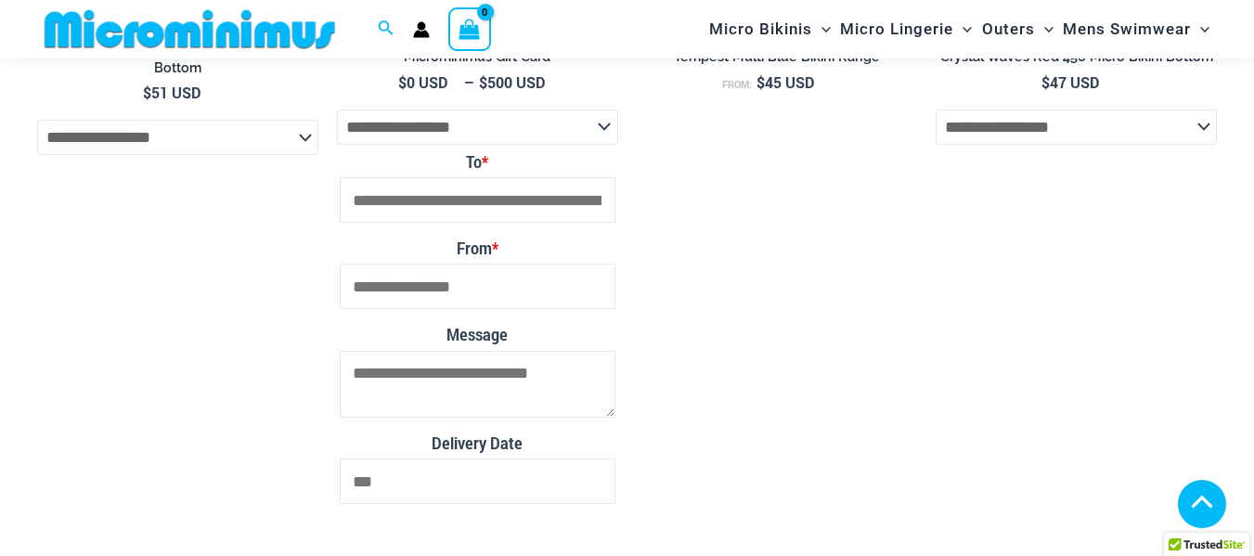
scroll to position [5107, 0]
